Goal: Find specific page/section: Find specific page/section

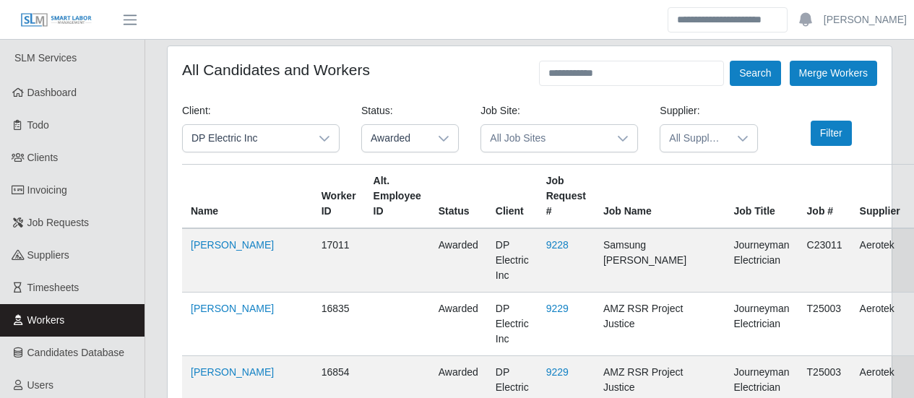
scroll to position [2683, 0]
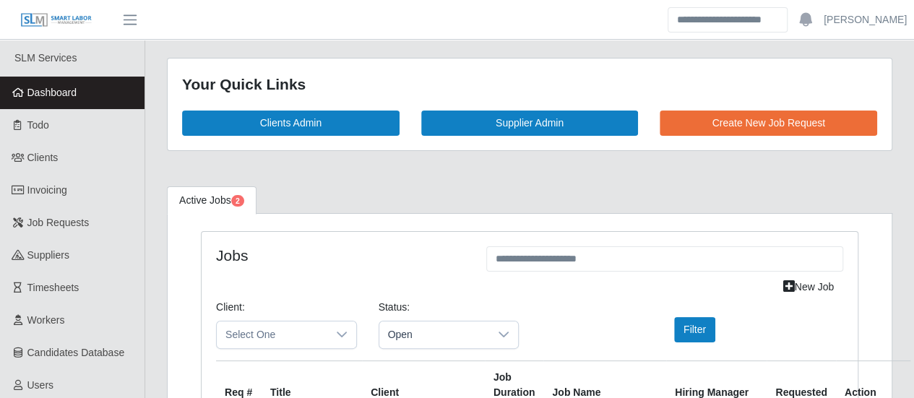
click at [61, 100] on link "Dashboard" at bounding box center [72, 93] width 144 height 33
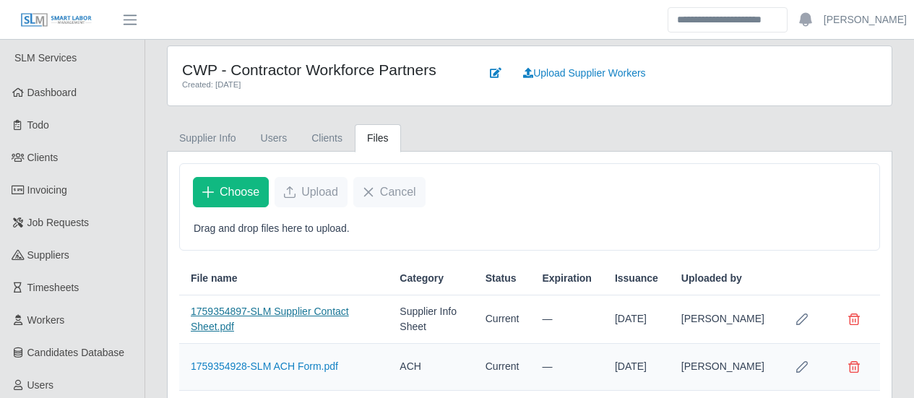
scroll to position [101, 0]
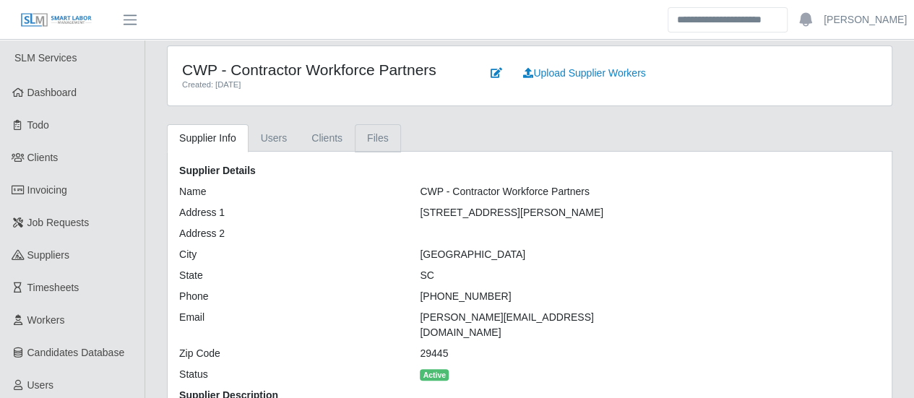
click at [363, 136] on link "Files" at bounding box center [378, 138] width 46 height 28
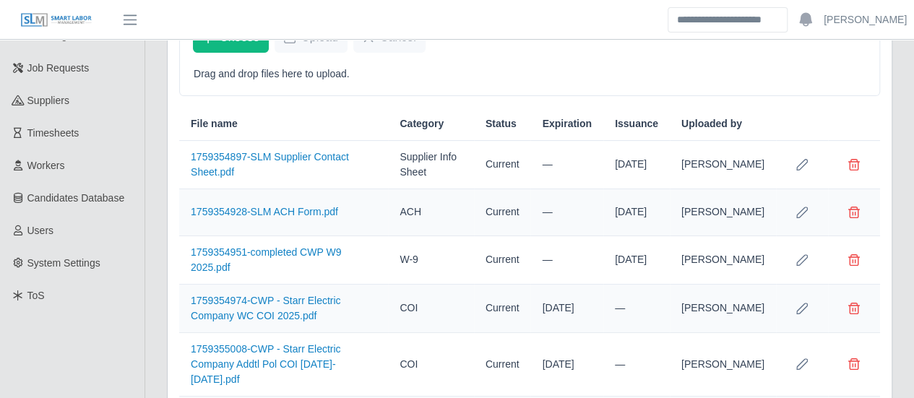
scroll to position [101, 0]
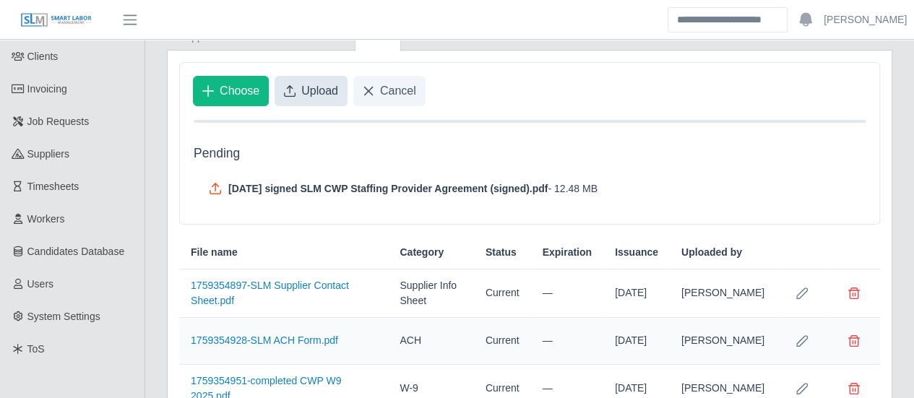
click at [322, 90] on span "Upload" at bounding box center [319, 90] width 37 height 17
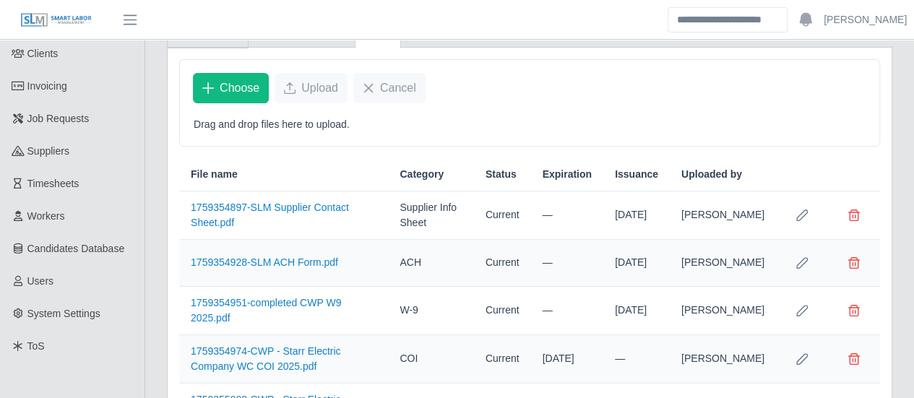
scroll to position [0, 0]
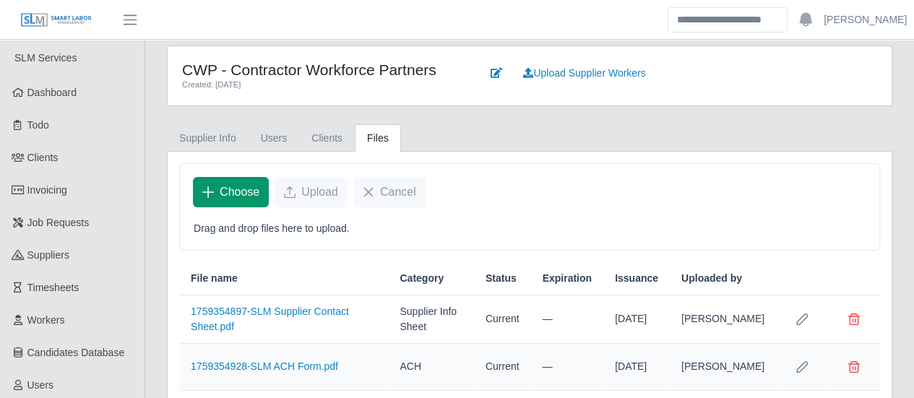
click at [226, 186] on span "Choose" at bounding box center [240, 191] width 40 height 17
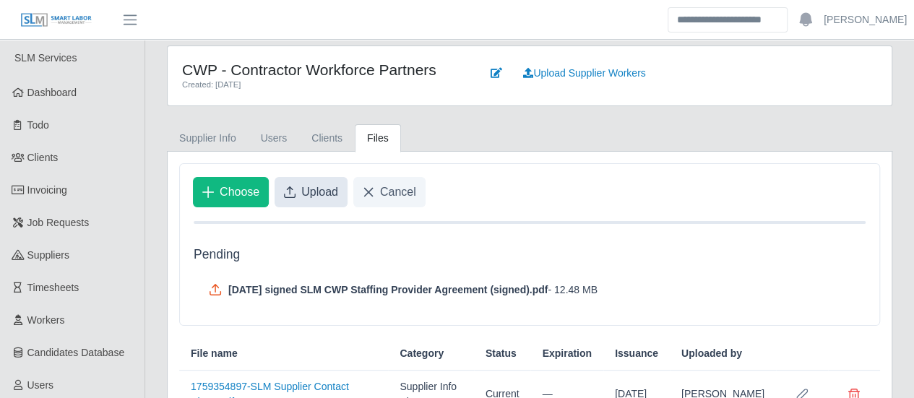
click at [313, 189] on span "Upload" at bounding box center [319, 191] width 37 height 17
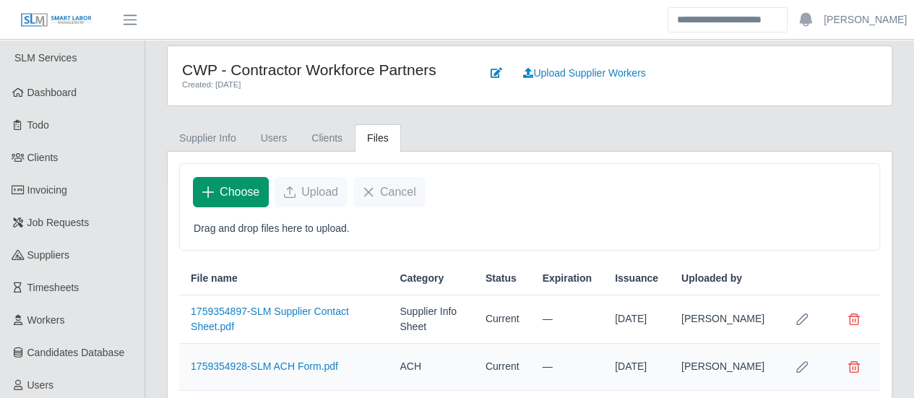
click at [249, 193] on span "Choose" at bounding box center [240, 191] width 40 height 17
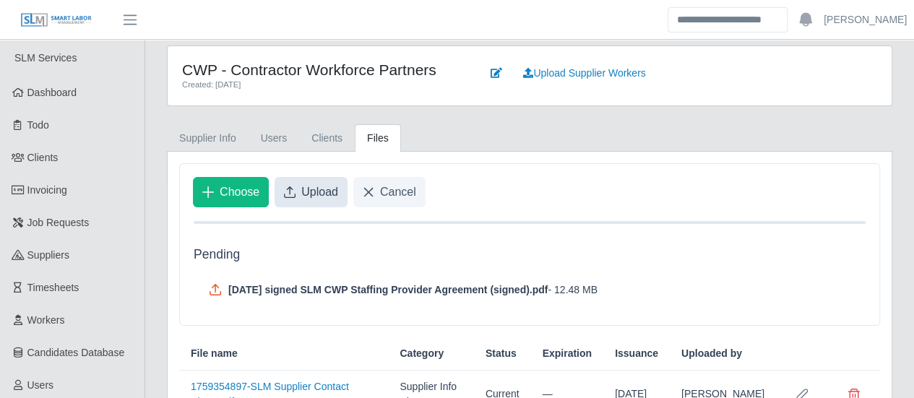
click at [315, 196] on span "Upload" at bounding box center [319, 191] width 37 height 17
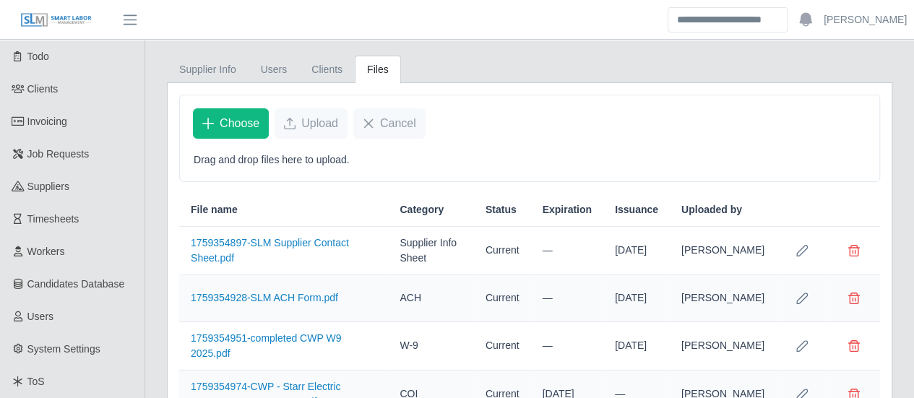
scroll to position [29, 0]
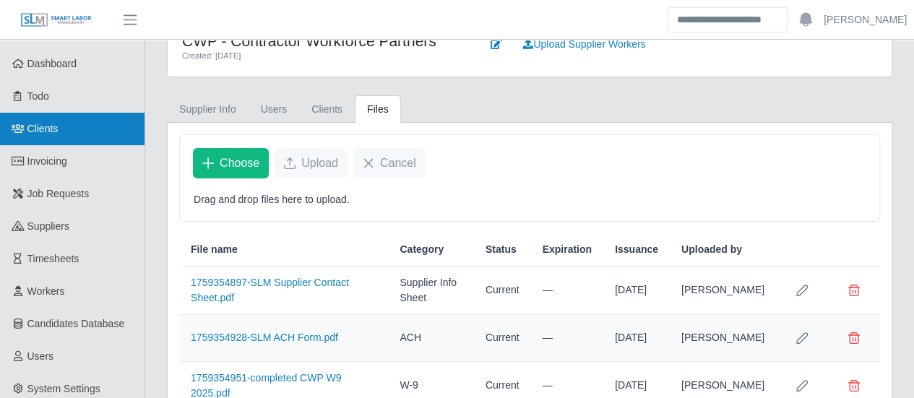
click at [45, 129] on span "Clients" at bounding box center [42, 129] width 31 height 12
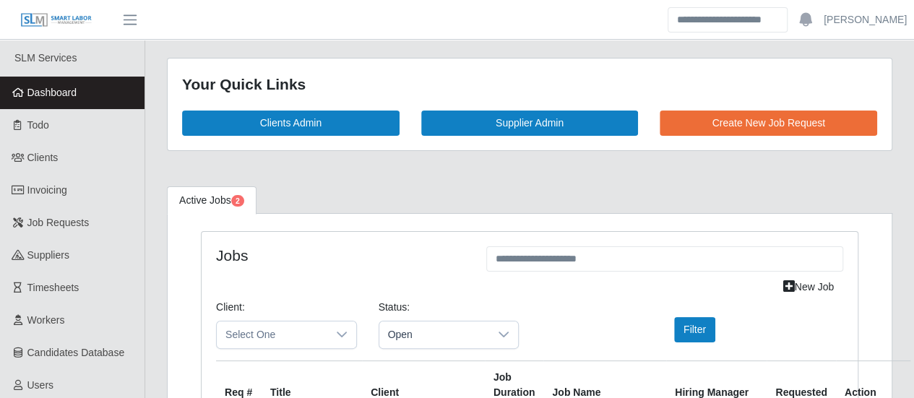
click at [38, 90] on span "Dashboard" at bounding box center [52, 93] width 50 height 12
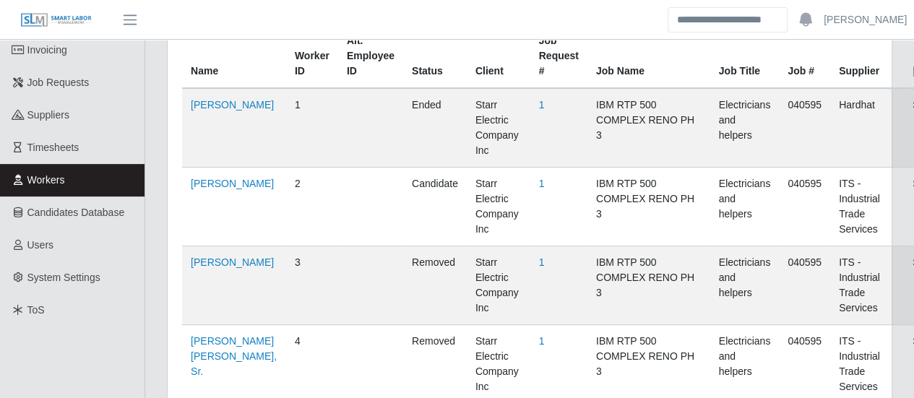
scroll to position [7978, 0]
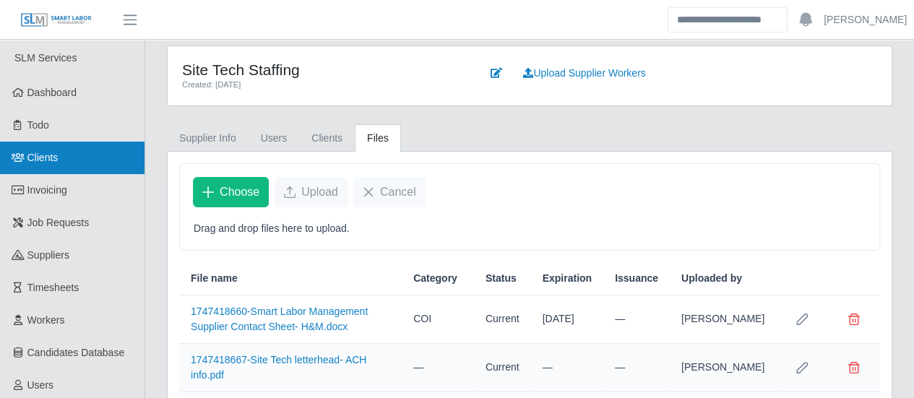
click at [64, 161] on link "Clients" at bounding box center [72, 158] width 144 height 33
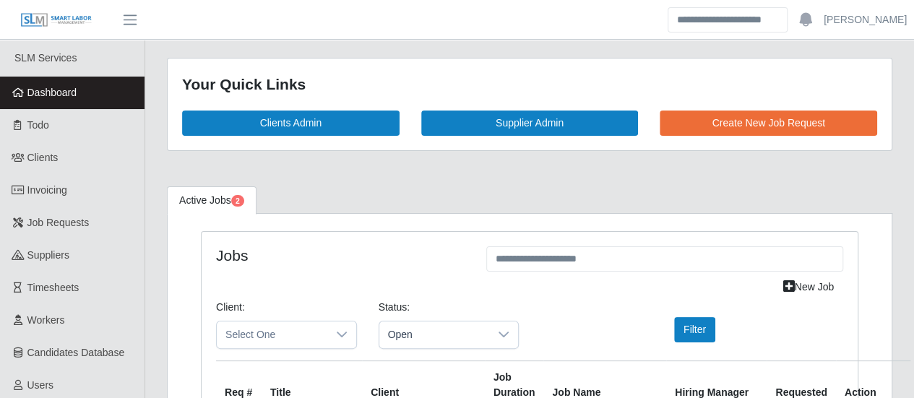
click at [24, 91] on icon at bounding box center [18, 92] width 13 height 10
click at [93, 95] on link "Dashboard" at bounding box center [72, 93] width 144 height 33
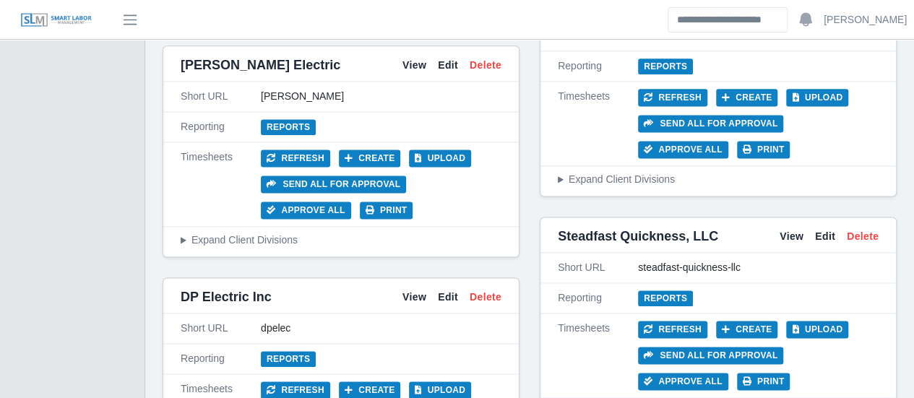
scroll to position [3684, 0]
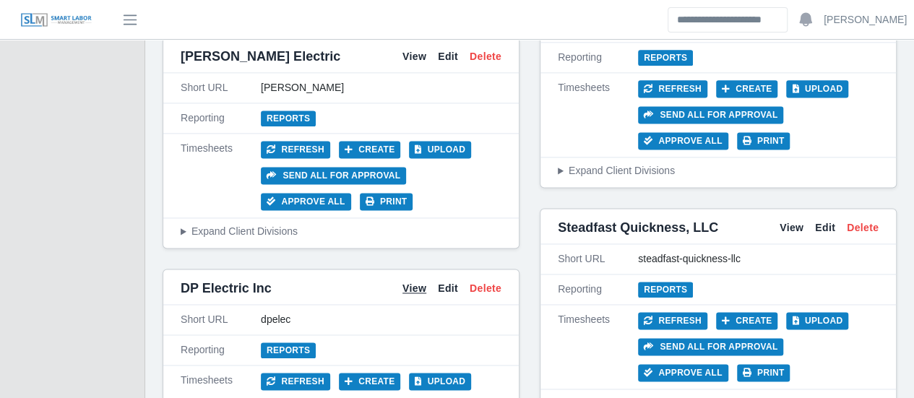
click at [420, 281] on link "View" at bounding box center [414, 288] width 24 height 15
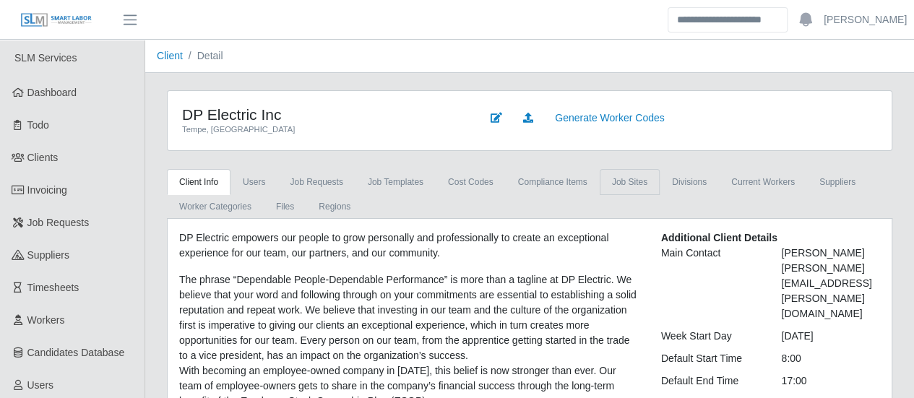
click at [612, 177] on link "job sites" at bounding box center [630, 182] width 60 height 26
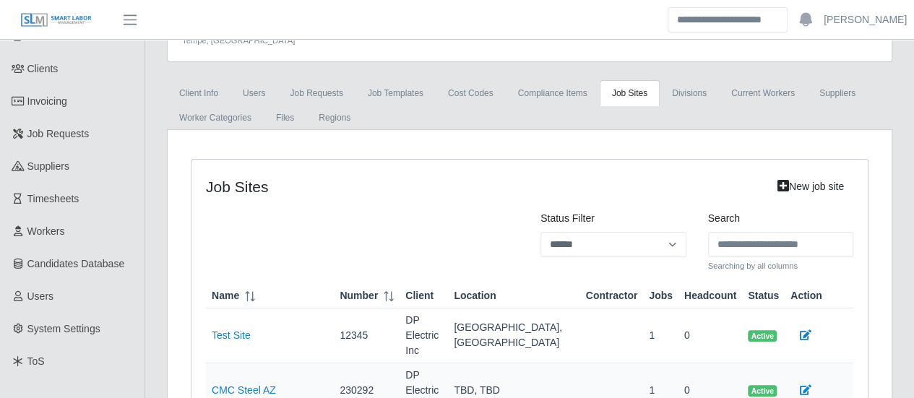
scroll to position [144, 0]
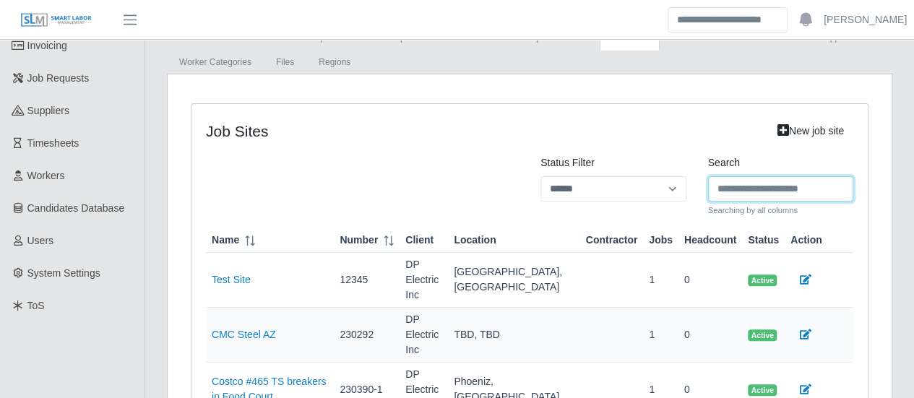
click at [756, 191] on input "Search" at bounding box center [781, 188] width 146 height 25
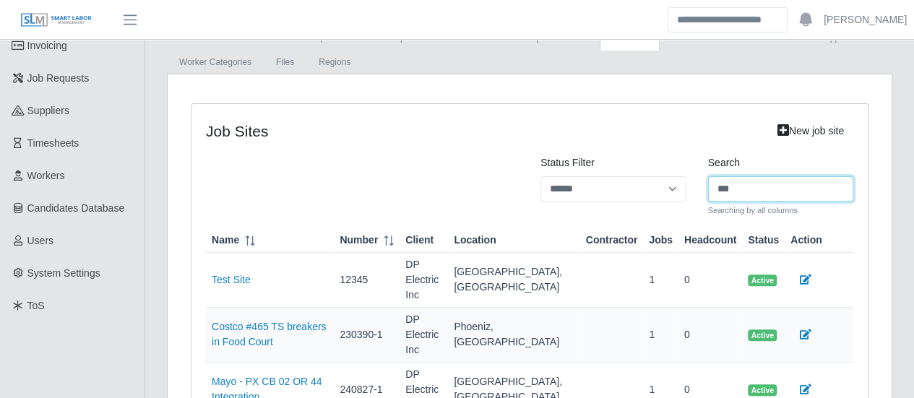
type input "***"
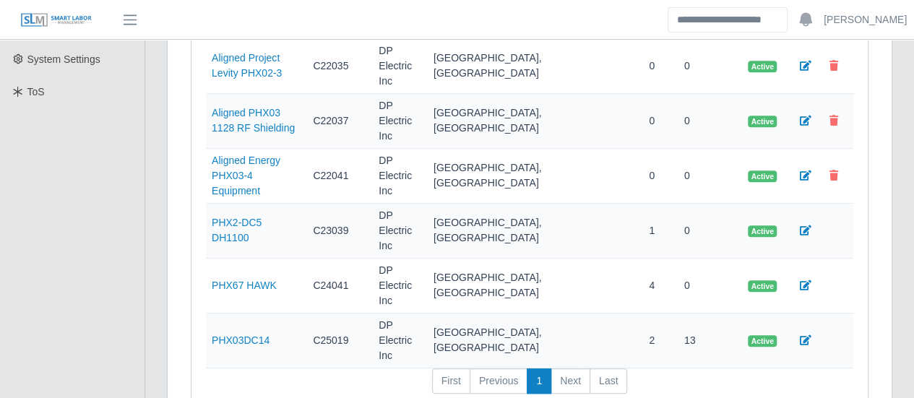
scroll to position [361, 0]
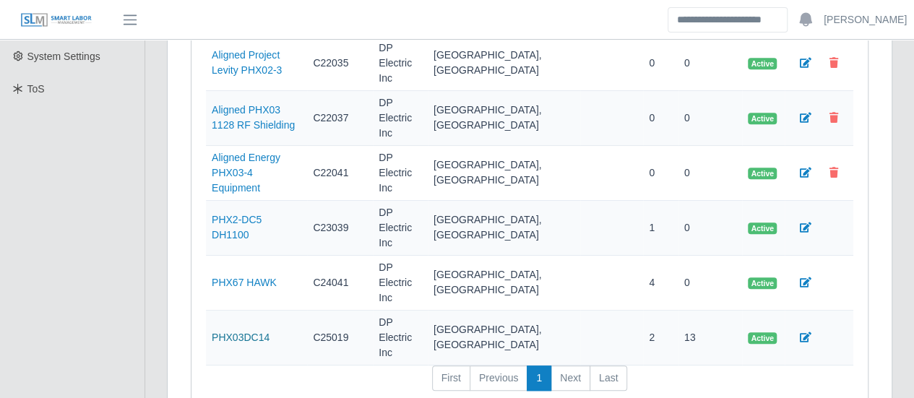
click at [255, 332] on link "PHX03DC14" at bounding box center [241, 338] width 58 height 12
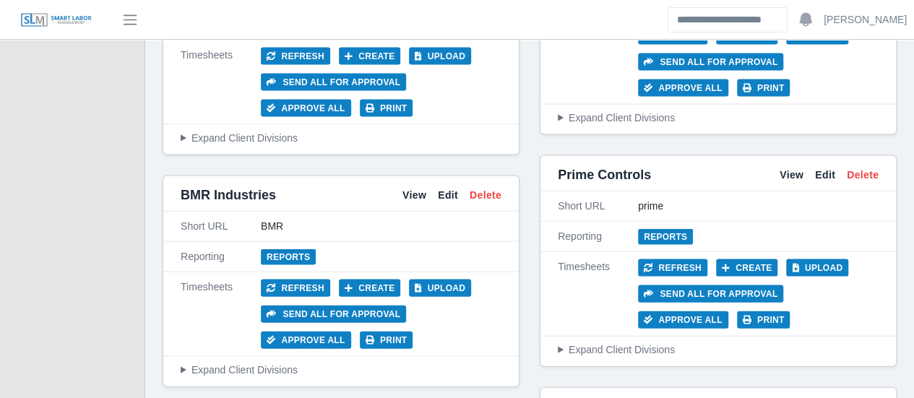
scroll to position [1445, 0]
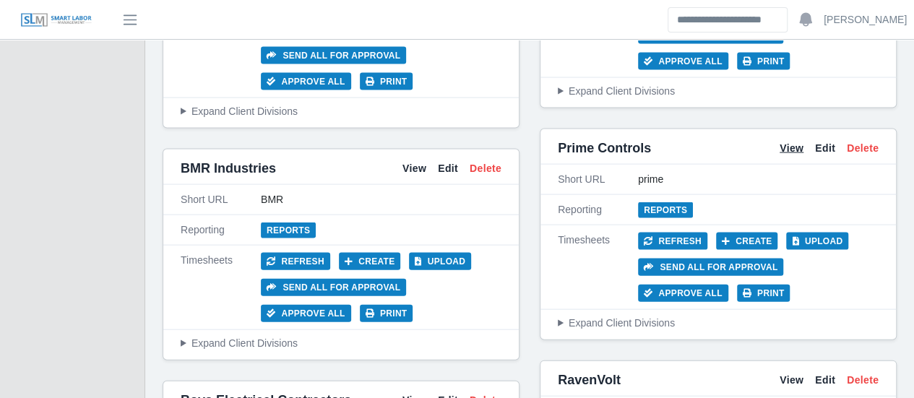
click at [787, 141] on link "View" at bounding box center [791, 148] width 24 height 15
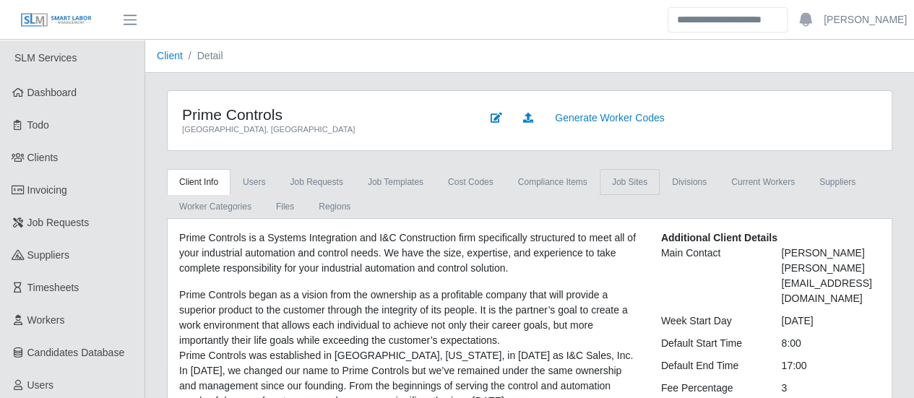
click at [632, 179] on link "job sites" at bounding box center [630, 182] width 60 height 26
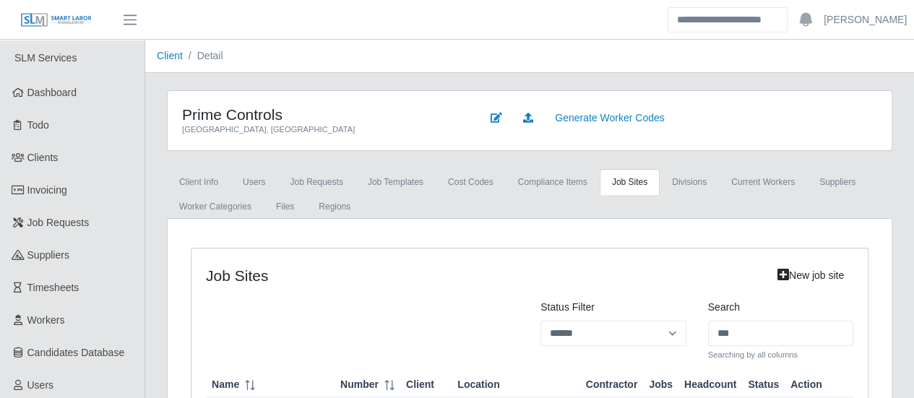
type input "***"
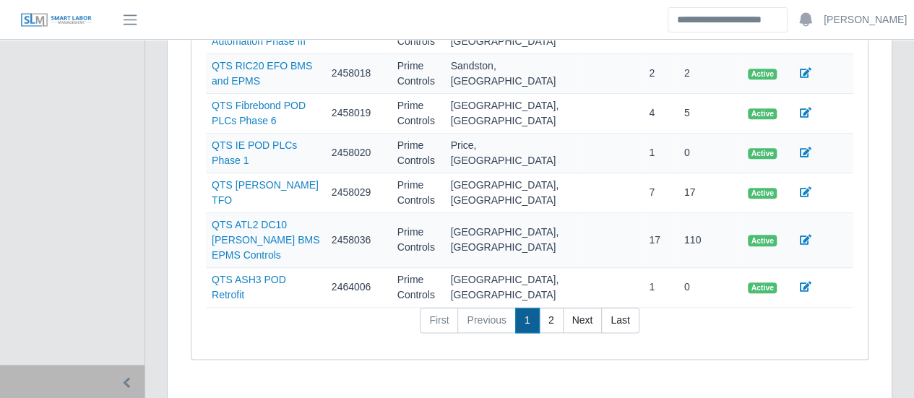
scroll to position [717, 0]
click at [550, 307] on link "2" at bounding box center [551, 320] width 25 height 26
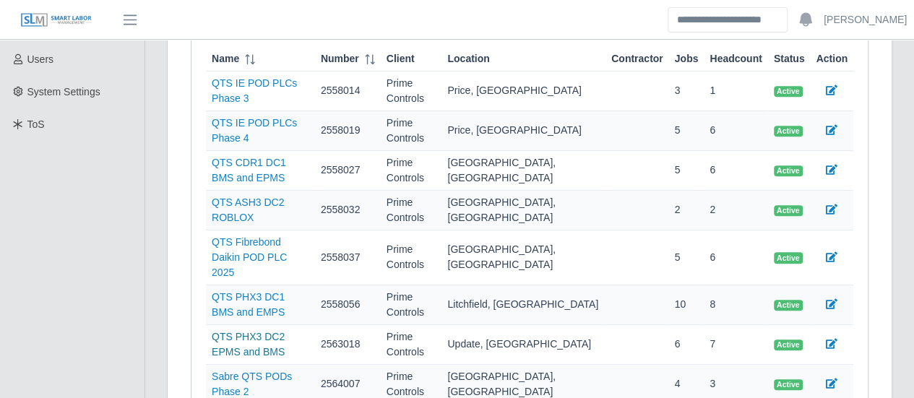
scroll to position [324, 0]
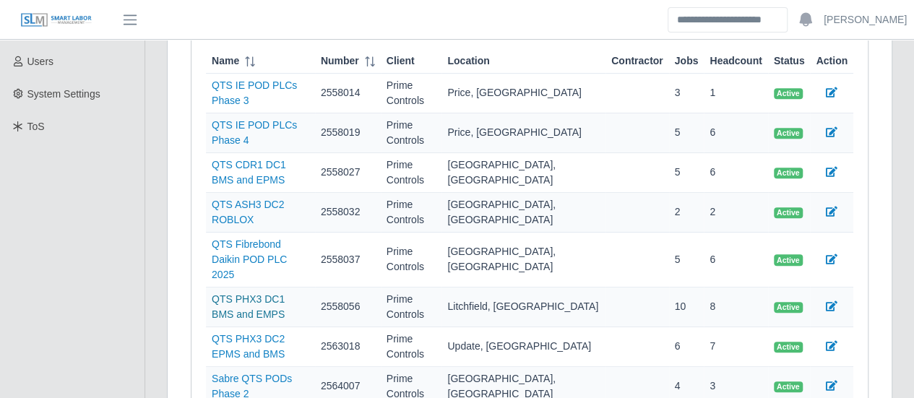
click at [285, 293] on link "QTS PHX3 DC1 BMS and EMPS" at bounding box center [248, 306] width 73 height 27
